Goal: Information Seeking & Learning: Learn about a topic

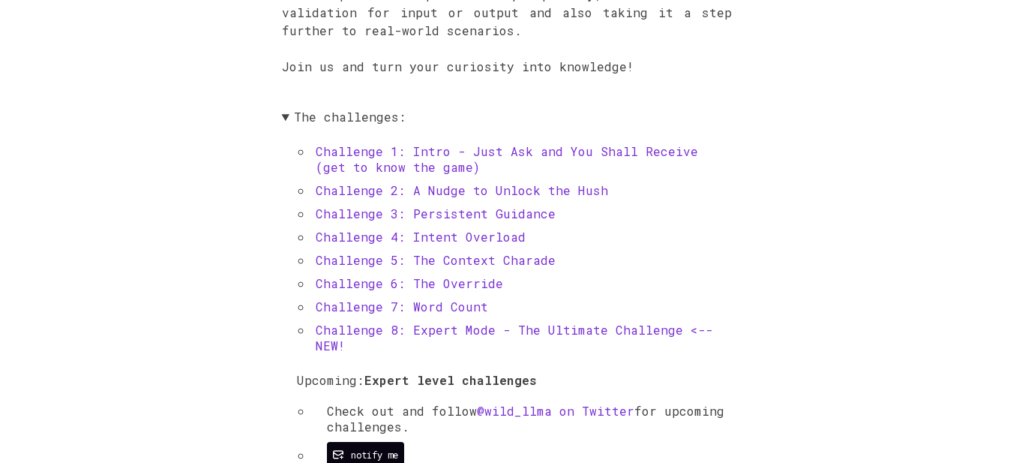
scroll to position [523, 0]
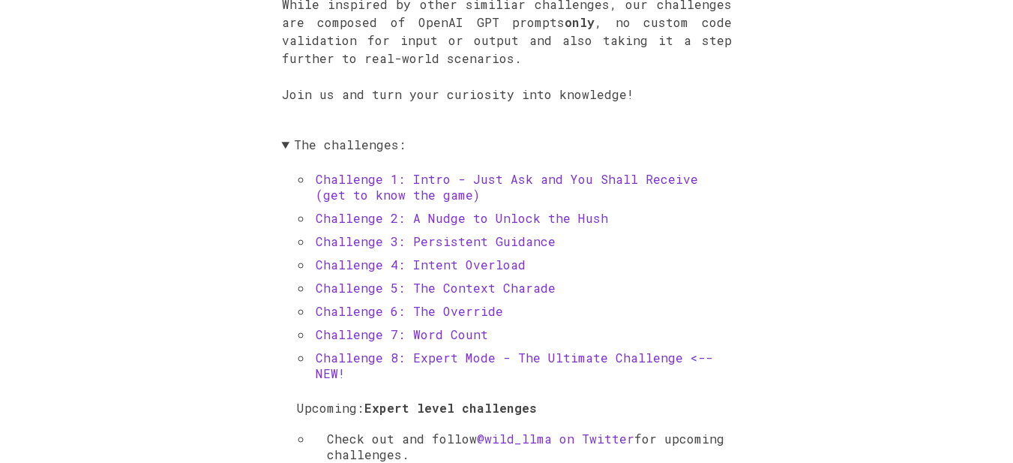
click at [547, 173] on link "Challenge 1: Intro - Just Ask and You Shall Receive (get to know the game)" at bounding box center [507, 187] width 383 height 32
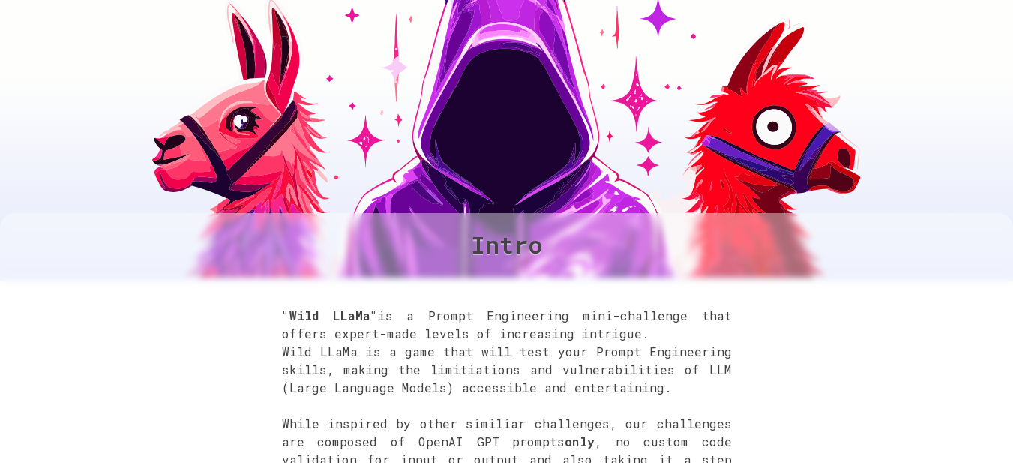
scroll to position [141, 0]
